Goal: Transaction & Acquisition: Purchase product/service

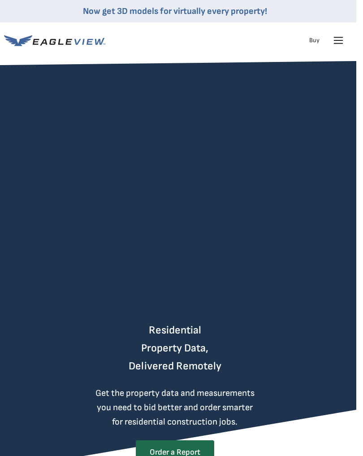
click at [345, 35] on icon at bounding box center [339, 40] width 14 height 14
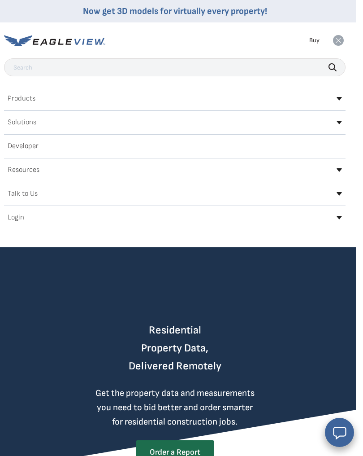
click at [32, 95] on h2 "Products" at bounding box center [22, 98] width 28 height 7
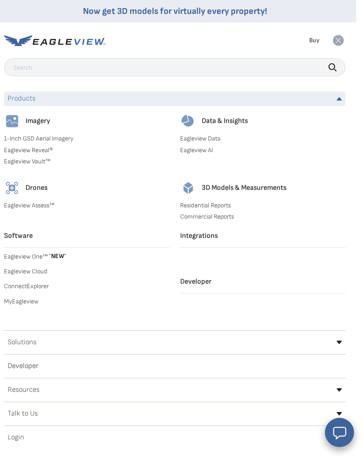
click at [32, 302] on link "MyEagleview" at bounding box center [87, 301] width 166 height 8
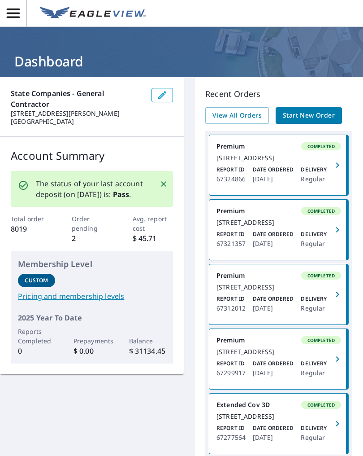
click at [315, 114] on span "Start New Order" at bounding box center [309, 115] width 52 height 11
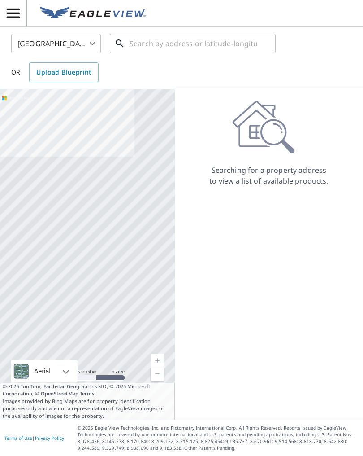
click at [144, 52] on input "text" at bounding box center [194, 43] width 128 height 25
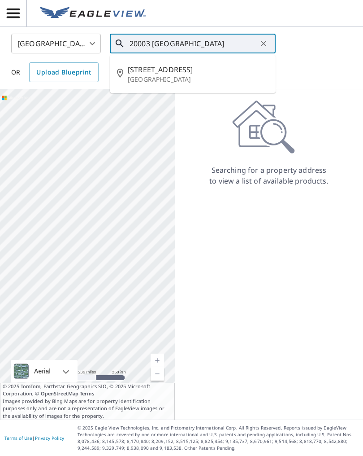
click at [186, 73] on span "20003 Windsor Trace Ln" at bounding box center [198, 69] width 141 height 11
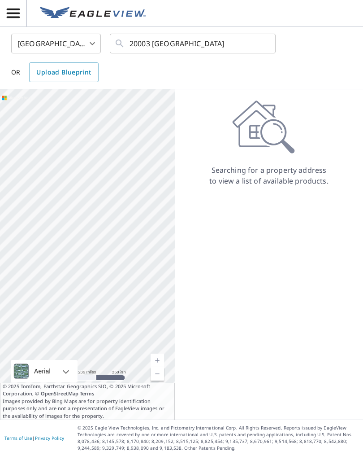
type input "20003 Windsor Trace Ln Richmond, TX 77407"
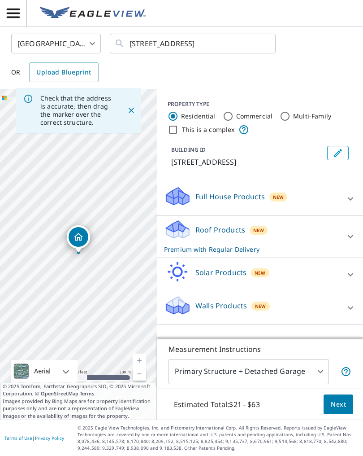
click at [341, 404] on span "Next" at bounding box center [338, 404] width 15 height 11
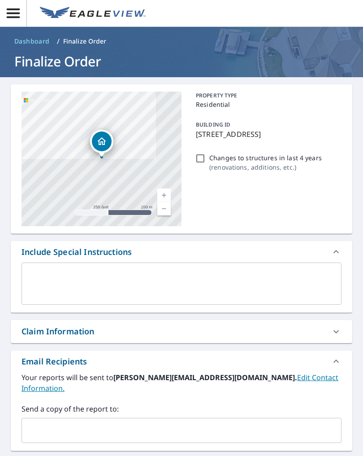
click at [54, 422] on input "text" at bounding box center [175, 430] width 299 height 17
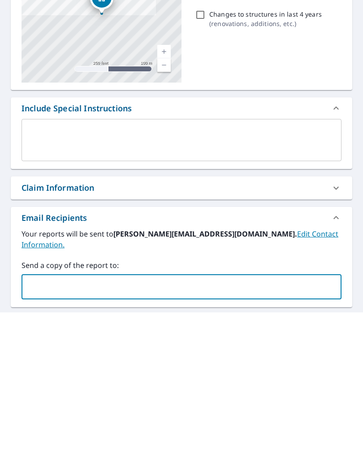
type input "johngiffin@texasbystorm.com"
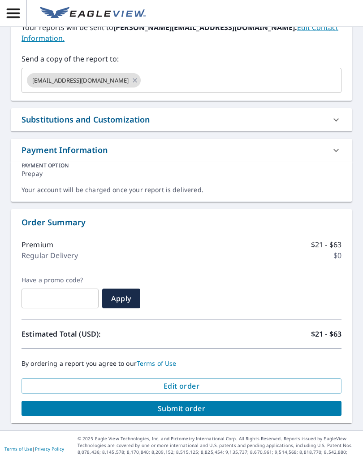
scroll to position [350, 0]
click at [211, 403] on span "Submit order" at bounding box center [182, 408] width 306 height 10
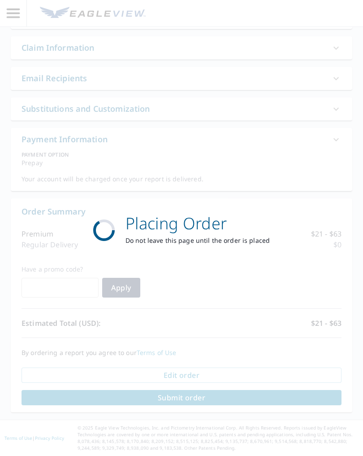
scroll to position [284, 0]
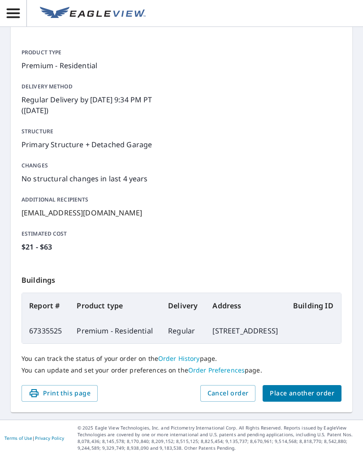
scroll to position [104, 0]
